Goal: Information Seeking & Learning: Learn about a topic

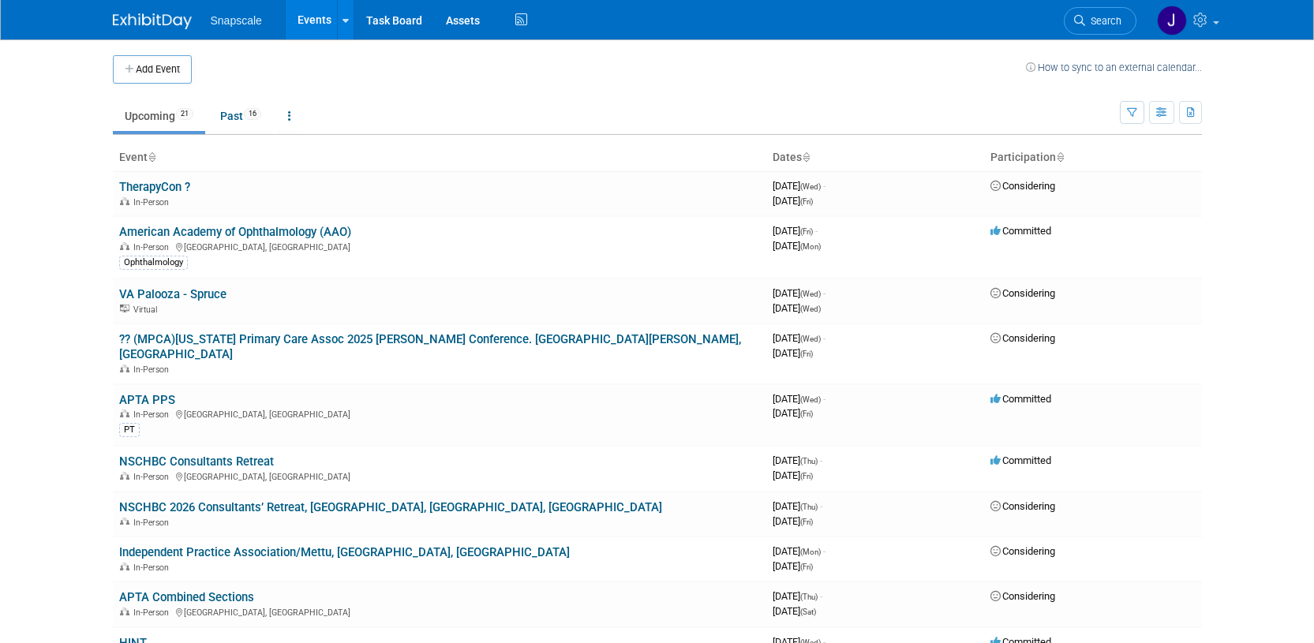
click at [133, 24] on img at bounding box center [152, 21] width 79 height 16
click at [208, 233] on link "American Academy of Ophthalmology (AAO)" at bounding box center [235, 232] width 232 height 14
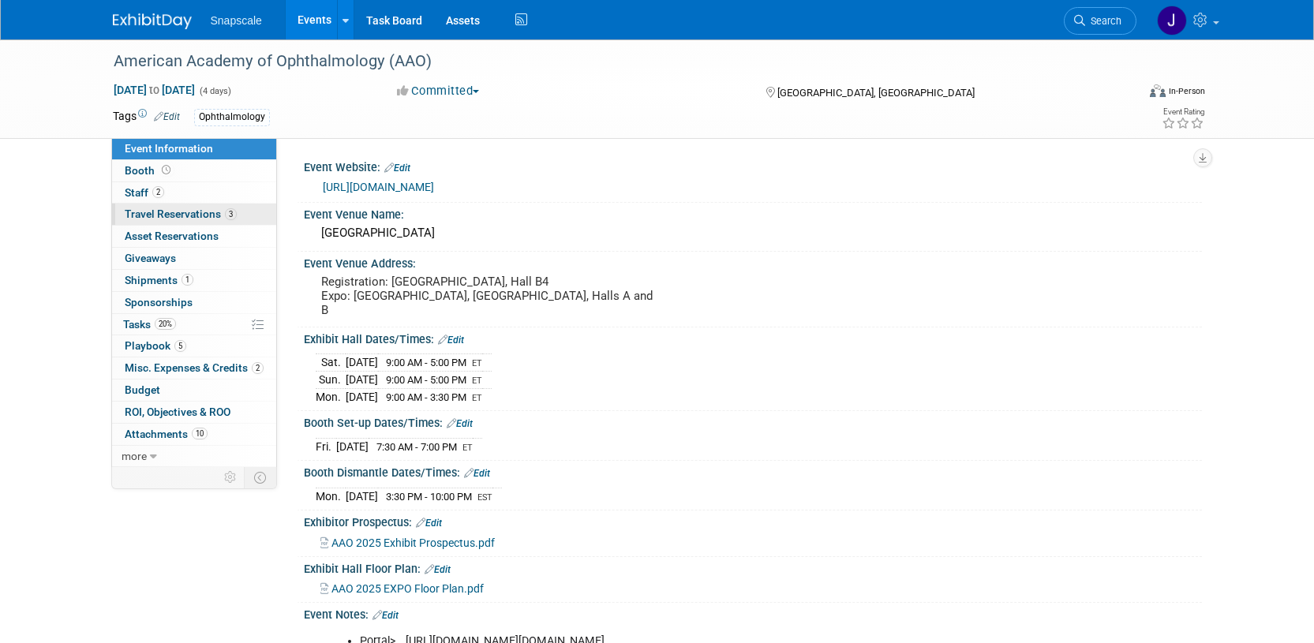
click at [167, 215] on span "Travel Reservations 3" at bounding box center [181, 214] width 112 height 13
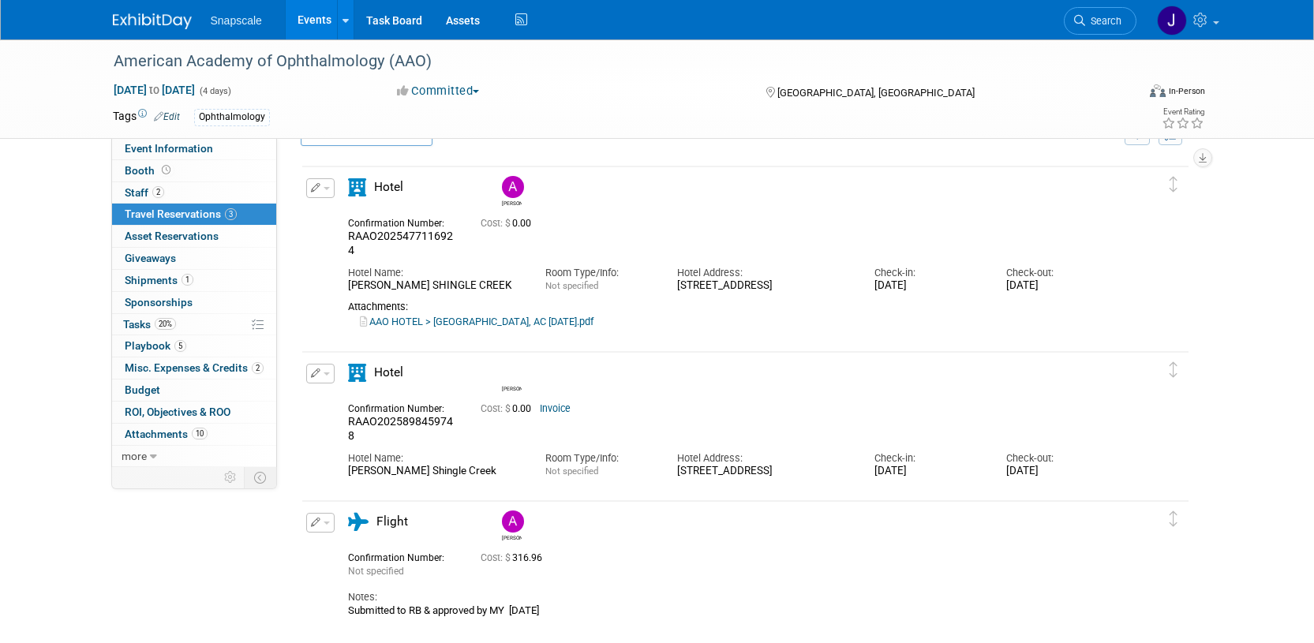
scroll to position [54, 0]
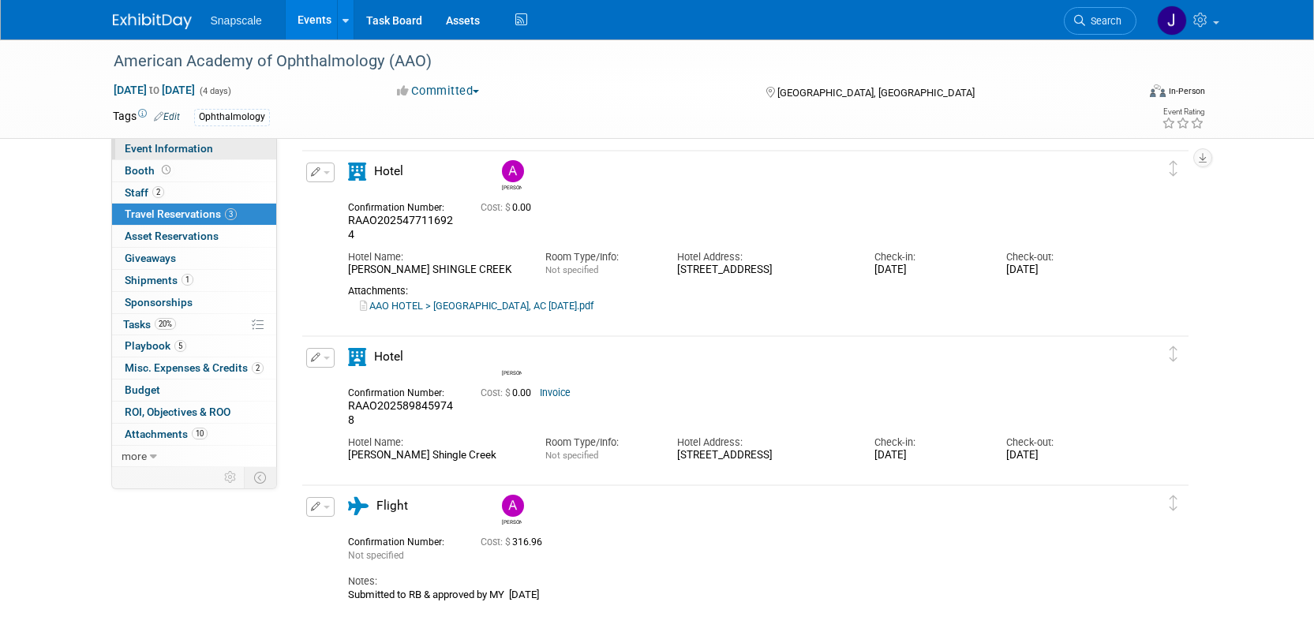
click at [184, 152] on span "Event Information" at bounding box center [169, 148] width 88 height 13
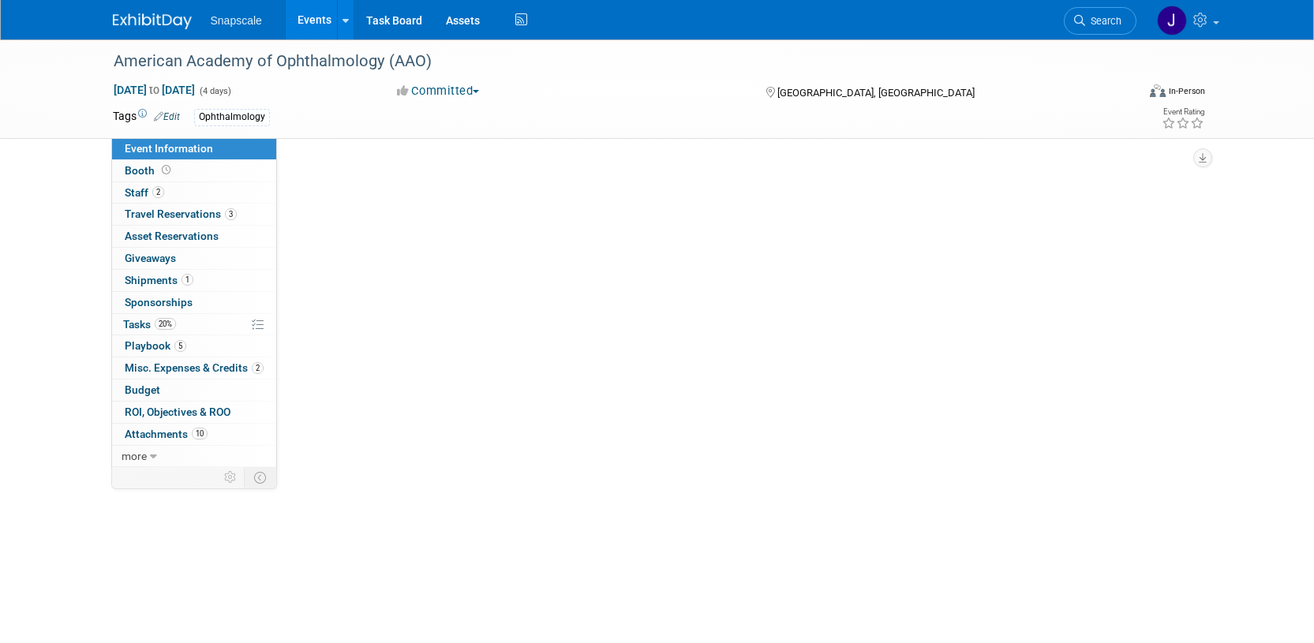
scroll to position [0, 0]
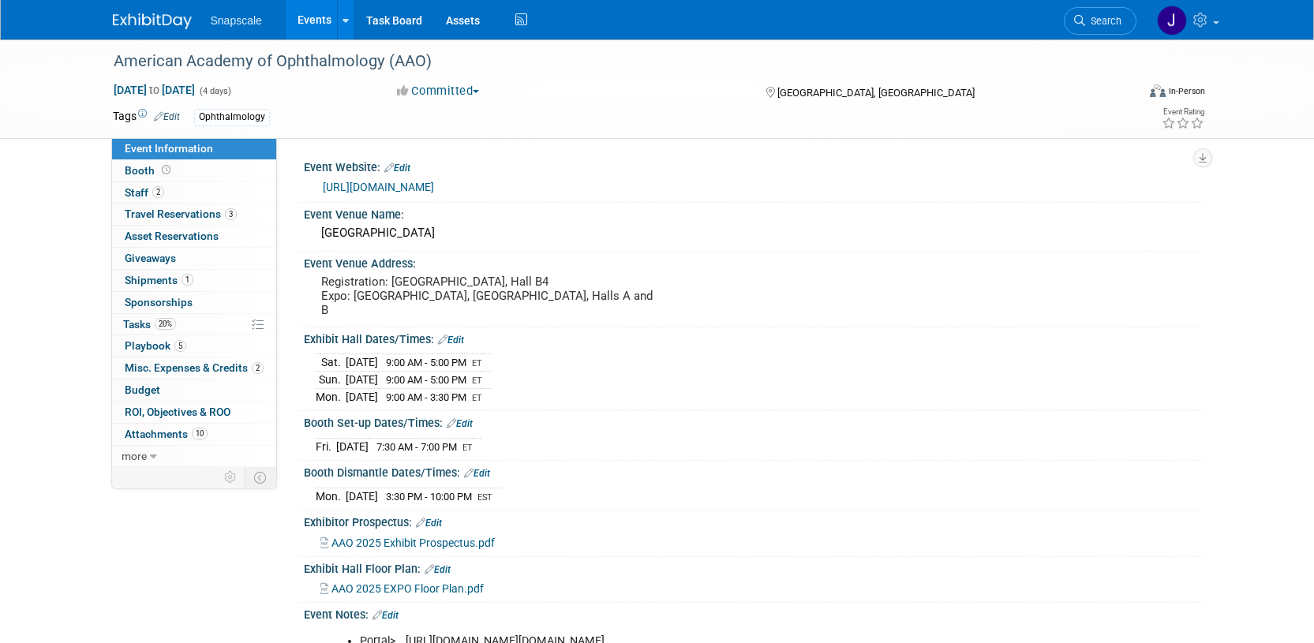
click at [142, 23] on img at bounding box center [152, 21] width 79 height 16
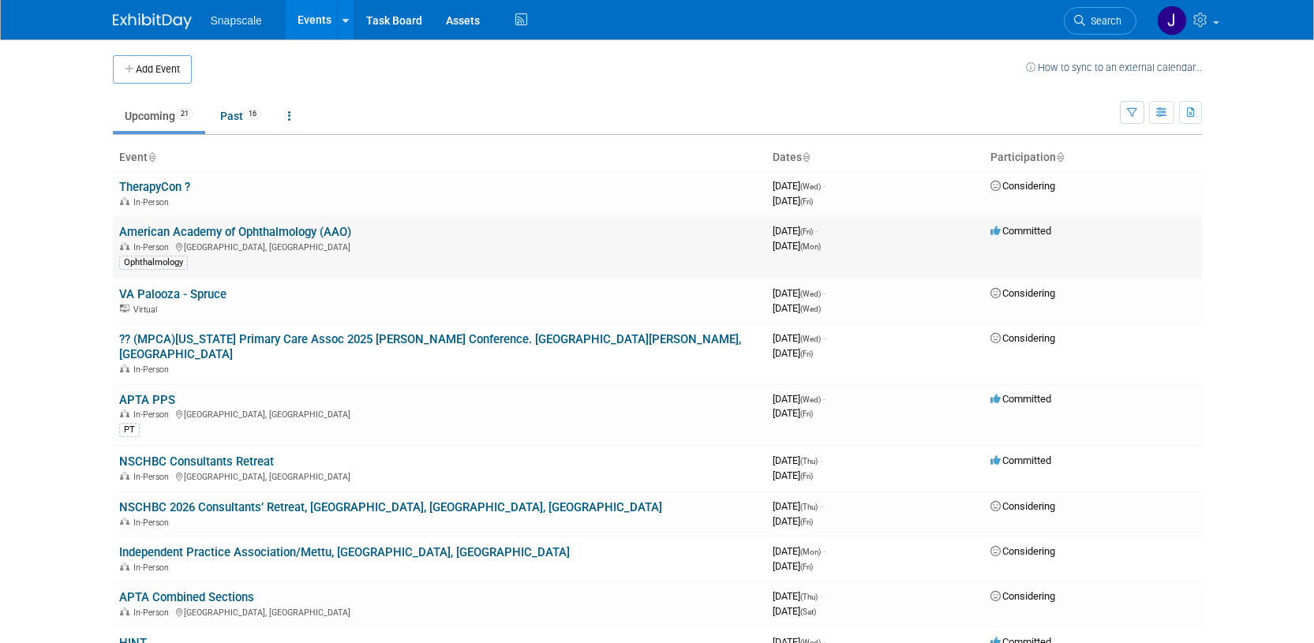
click at [139, 230] on link "American Academy of Ophthalmology (AAO)" at bounding box center [235, 232] width 232 height 14
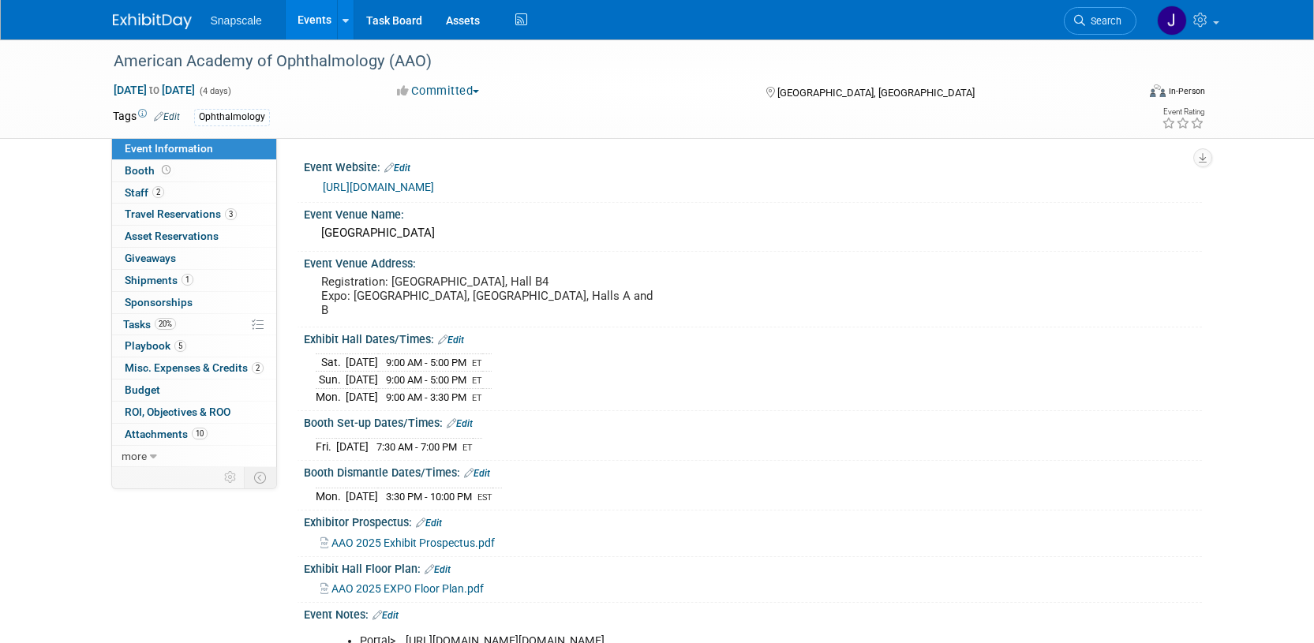
click at [382, 182] on link "https://www.aao.org/practice-management/coding/codequest-events/aao-2025" at bounding box center [378, 187] width 111 height 13
